Goal: Information Seeking & Learning: Learn about a topic

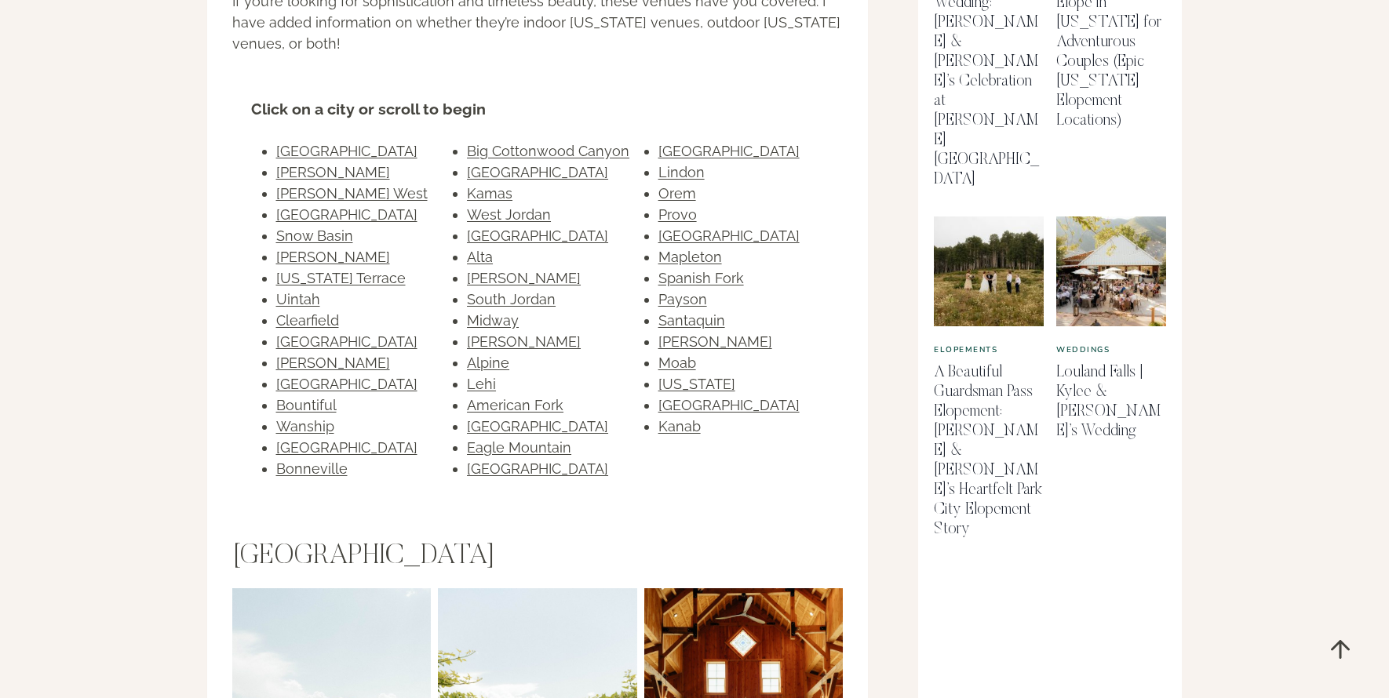
scroll to position [1067, 0]
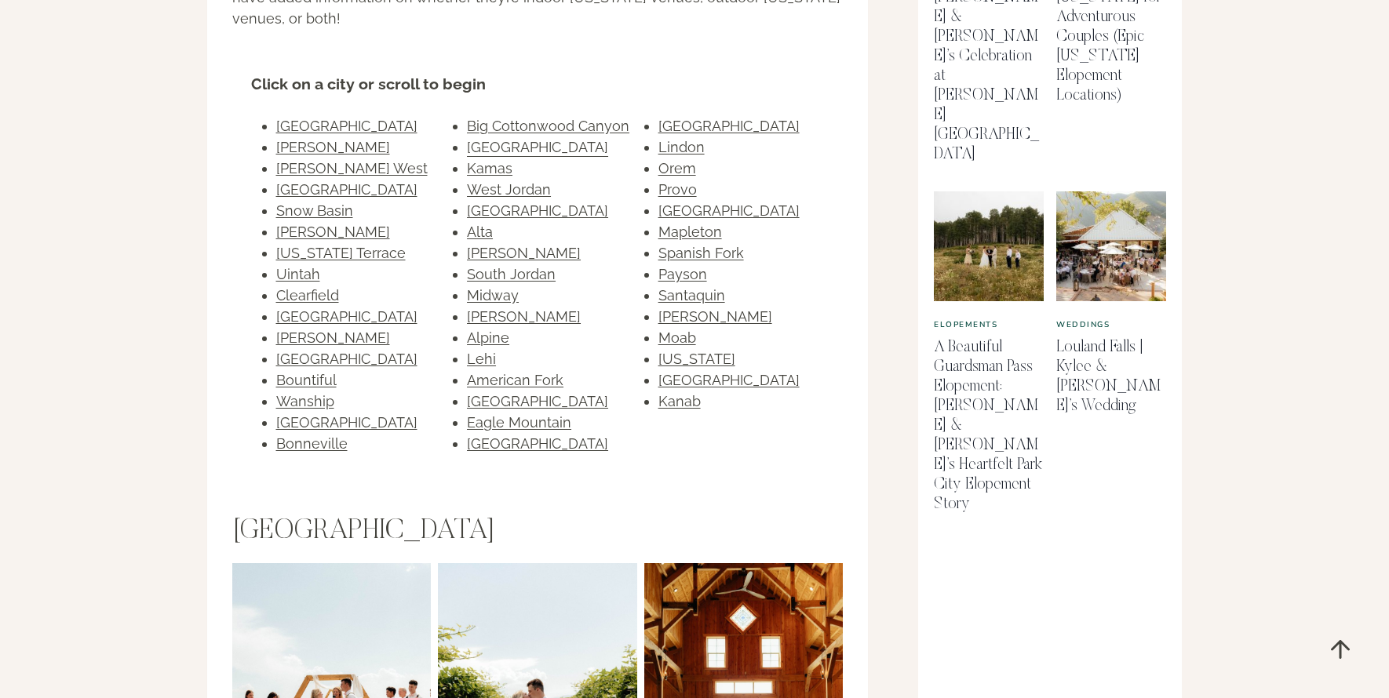
click at [479, 139] on link "Park City" at bounding box center [537, 147] width 141 height 16
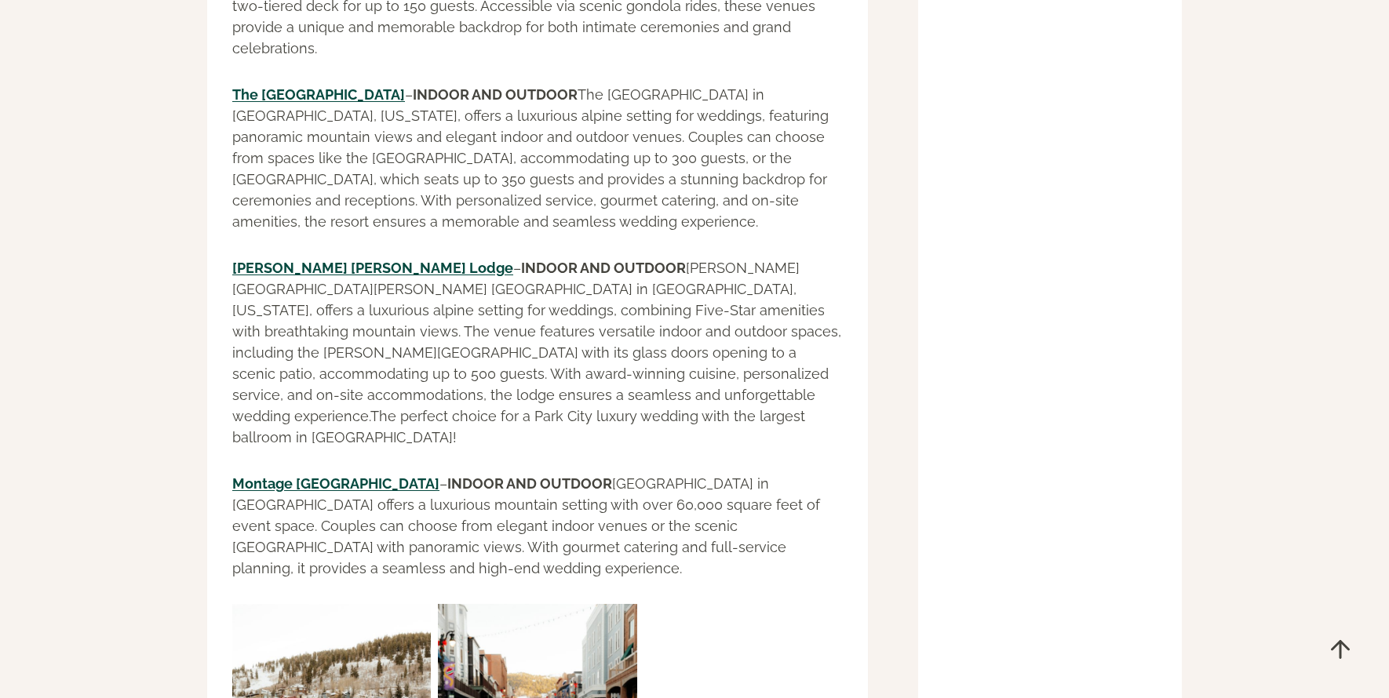
scroll to position [20007, 0]
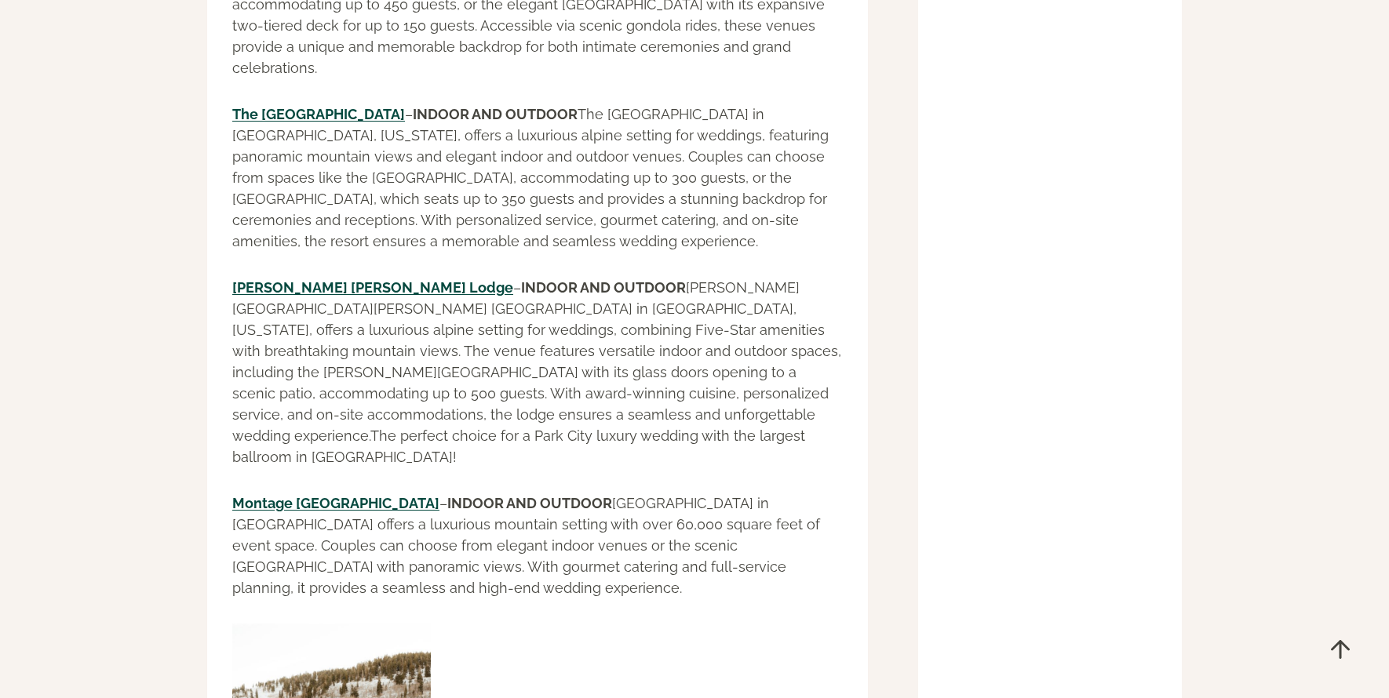
scroll to position [19995, 0]
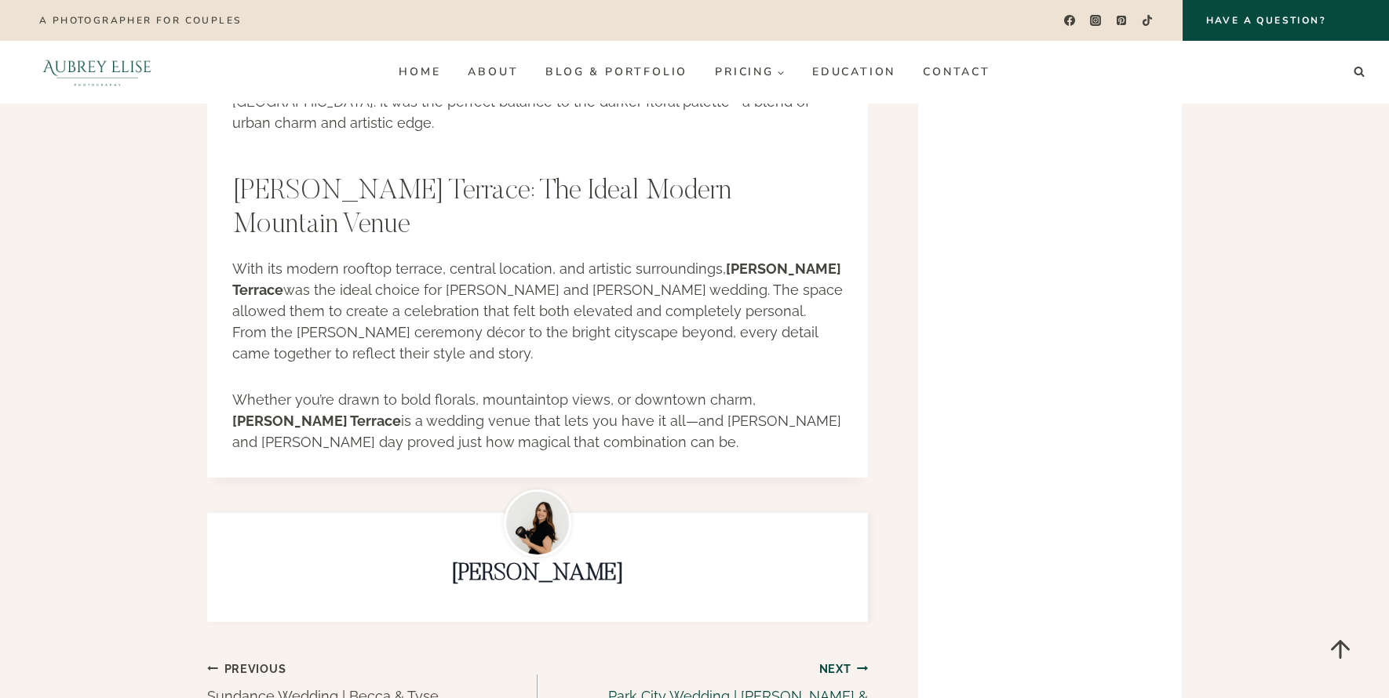
scroll to position [2512, 0]
click at [837, 663] on small "Next Continue" at bounding box center [843, 671] width 49 height 17
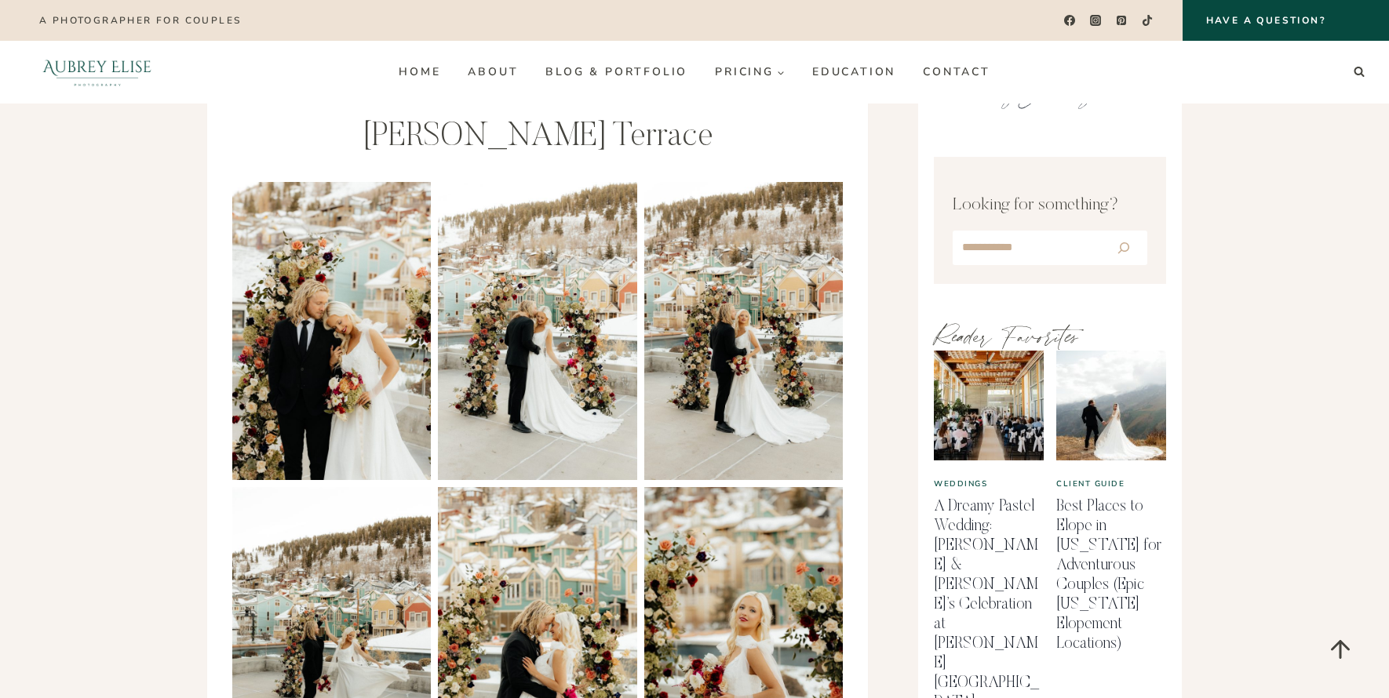
scroll to position [516, 0]
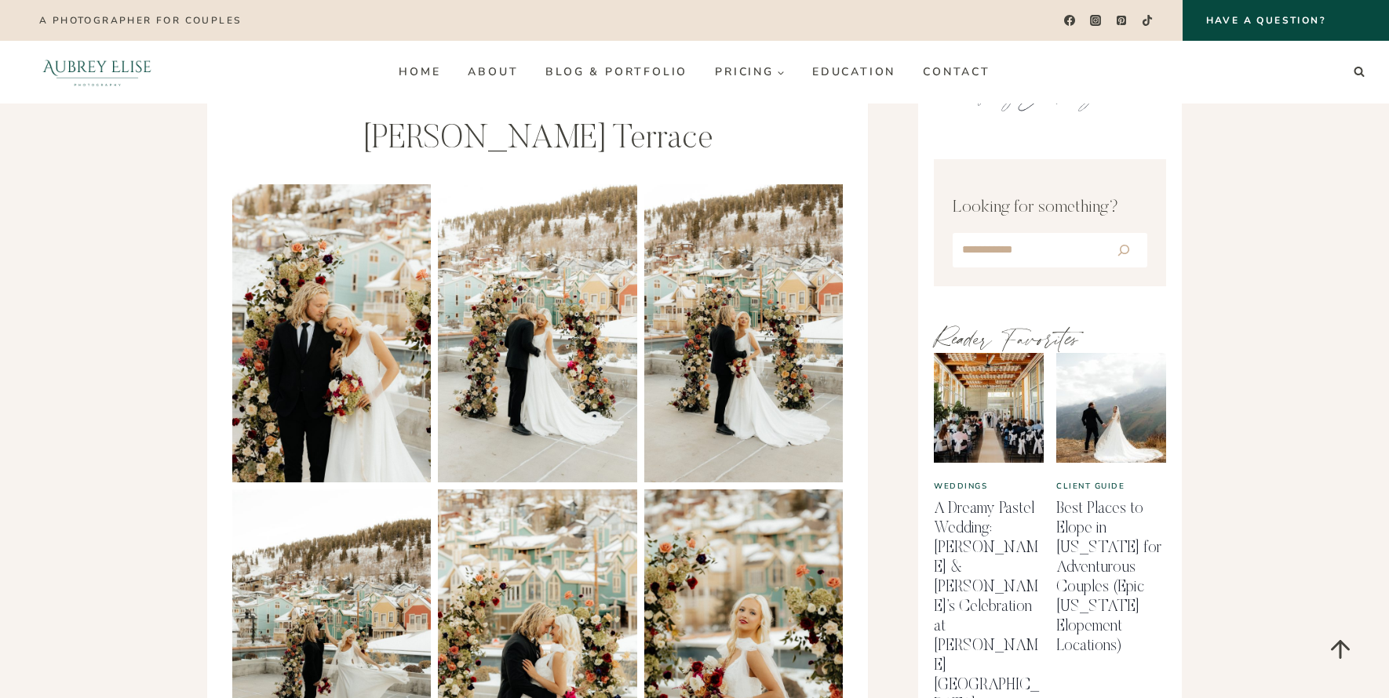
click at [749, 291] on img at bounding box center [743, 333] width 199 height 298
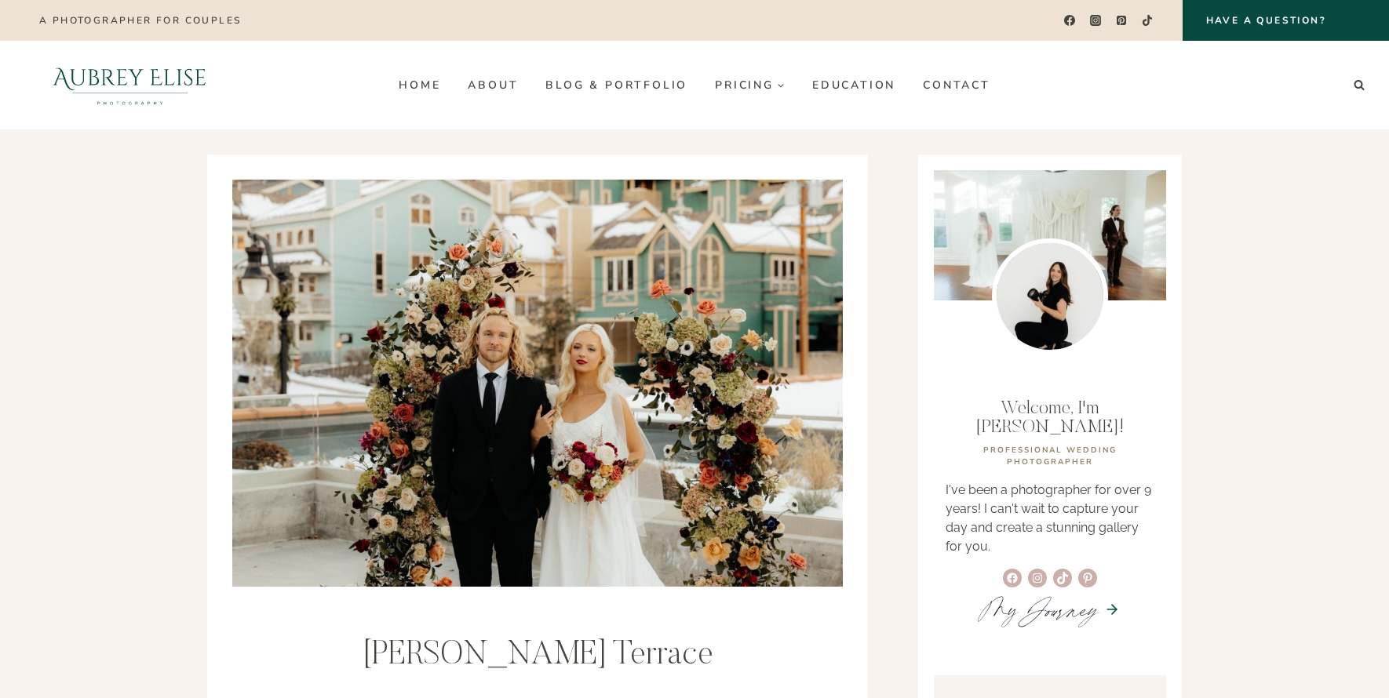
scroll to position [0, 0]
